Goal: Transaction & Acquisition: Purchase product/service

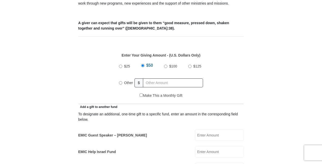
scroll to position [205, 0]
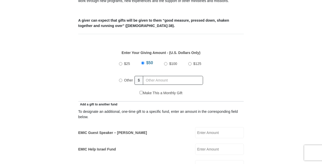
click at [165, 62] on input "$100" at bounding box center [165, 63] width 3 height 3
radio input "true"
click at [165, 59] on div "$100" at bounding box center [171, 63] width 16 height 13
radio input "true"
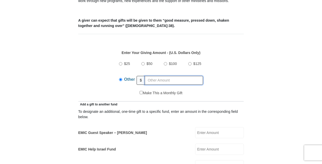
click at [164, 76] on input "text" at bounding box center [174, 80] width 58 height 9
click at [208, 127] on input "EMIC Guest Speaker – [PERSON_NAME]" at bounding box center [219, 132] width 49 height 11
type input "100.00"
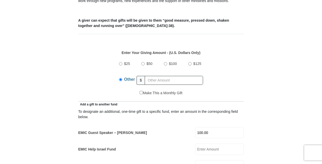
drag, startPoint x: 322, startPoint y: 43, endPoint x: 322, endPoint y: 49, distance: 6.9
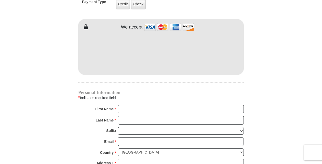
scroll to position [457, 0]
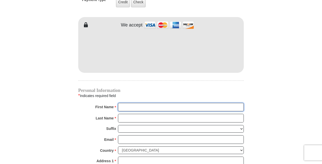
click at [197, 103] on input "First Name *" at bounding box center [181, 107] width 126 height 9
click at [189, 103] on input "First Name *" at bounding box center [181, 107] width 126 height 9
type input "[PERSON_NAME]"
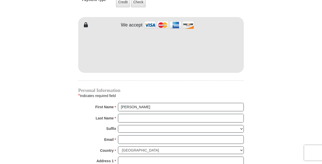
type input "325.00"
type input "50.00"
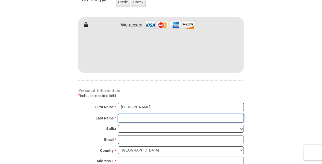
type input "[PERSON_NAME]"
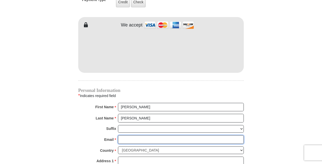
type input "[EMAIL_ADDRESS][DOMAIN_NAME]"
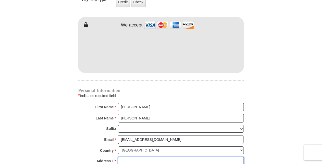
type input "[STREET_ADDRESS][US_STATE]"
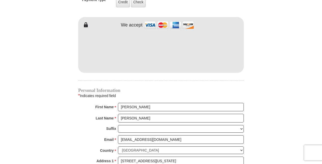
type input "Ashland"
select select "VA"
type input "23005"
type input "8048407479"
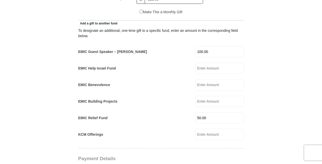
scroll to position [286, 0]
click at [209, 115] on input "50.00" at bounding box center [219, 117] width 49 height 11
click at [199, 112] on input "50.00" at bounding box center [219, 117] width 49 height 11
type input "0.00"
click at [262, 86] on form "[GEOGRAPHIC_DATA][DEMOGRAPHIC_DATA] Online Giving Because of gifts like yours, …" at bounding box center [161, 123] width 291 height 779
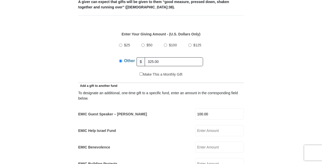
scroll to position [214, 0]
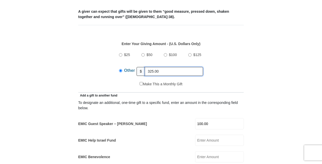
click at [161, 67] on input "325.00" at bounding box center [174, 71] width 58 height 9
type input "3"
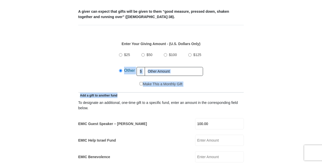
drag, startPoint x: 322, startPoint y: 49, endPoint x: 321, endPoint y: 88, distance: 39.0
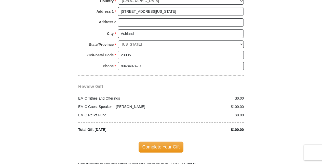
scroll to position [611, 0]
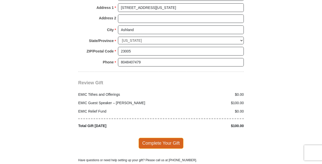
click at [160, 138] on span "Complete Your Gift" at bounding box center [161, 143] width 45 height 11
